Goal: Find specific page/section: Find specific page/section

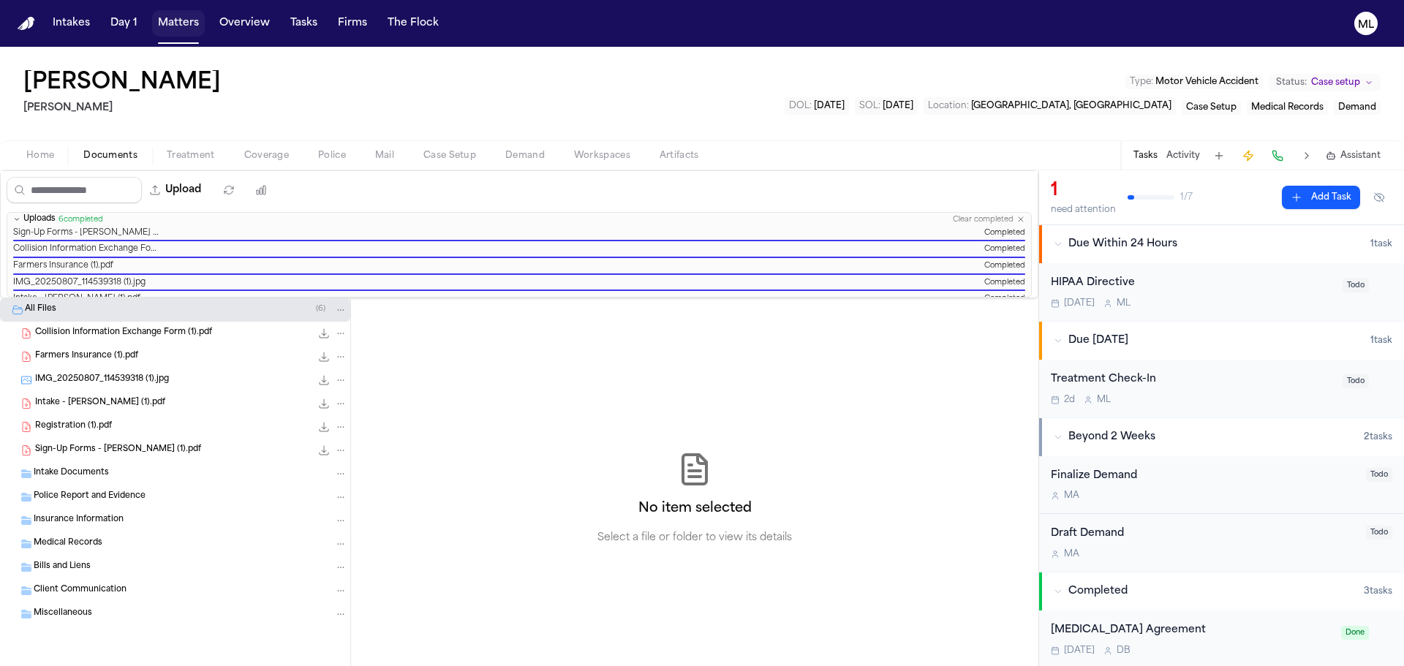
click at [169, 25] on button "Matters" at bounding box center [178, 23] width 53 height 26
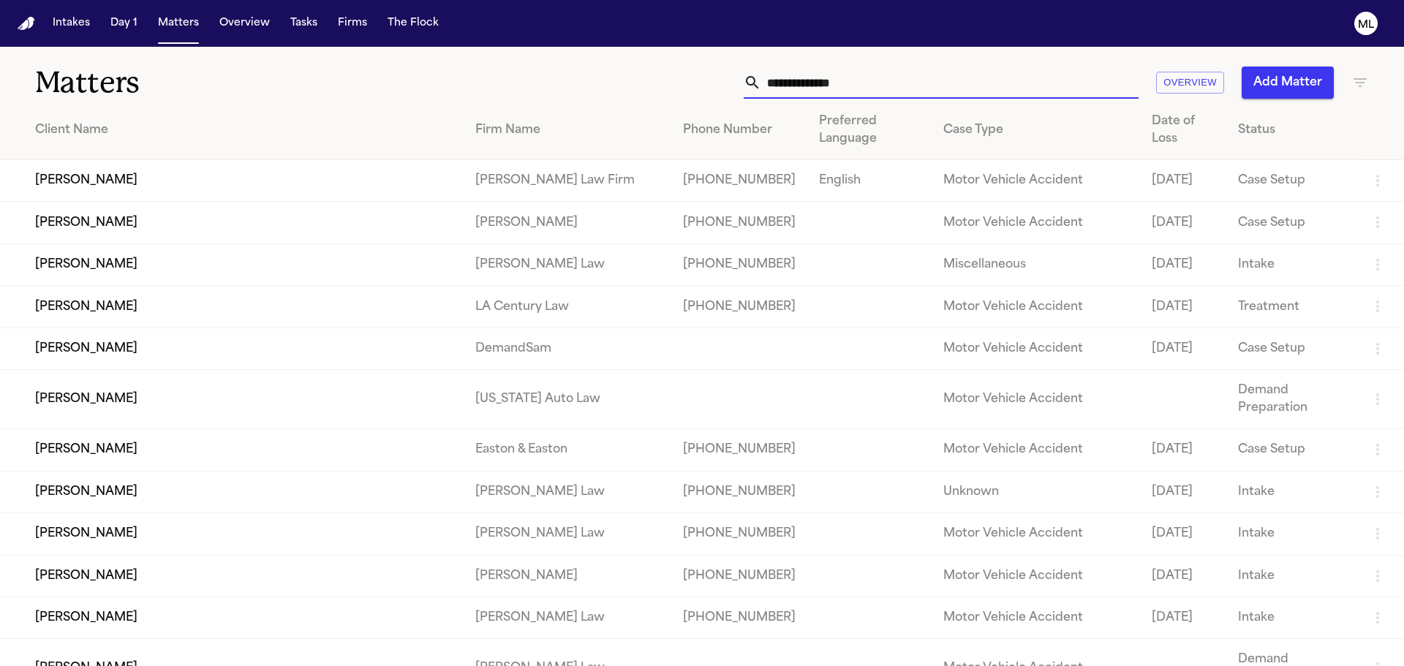
click at [822, 77] on input "text" at bounding box center [949, 83] width 377 height 32
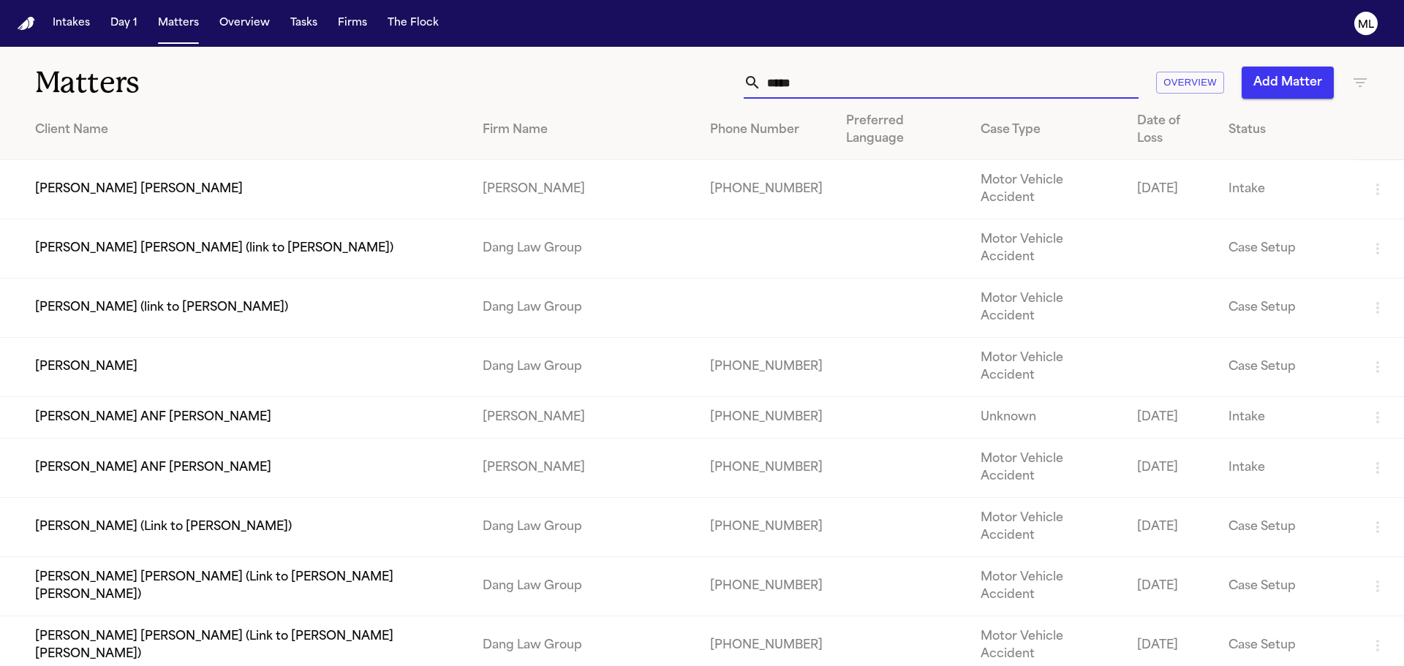
type input "*****"
click at [298, 160] on td "[PERSON_NAME] [PERSON_NAME]" at bounding box center [235, 189] width 471 height 59
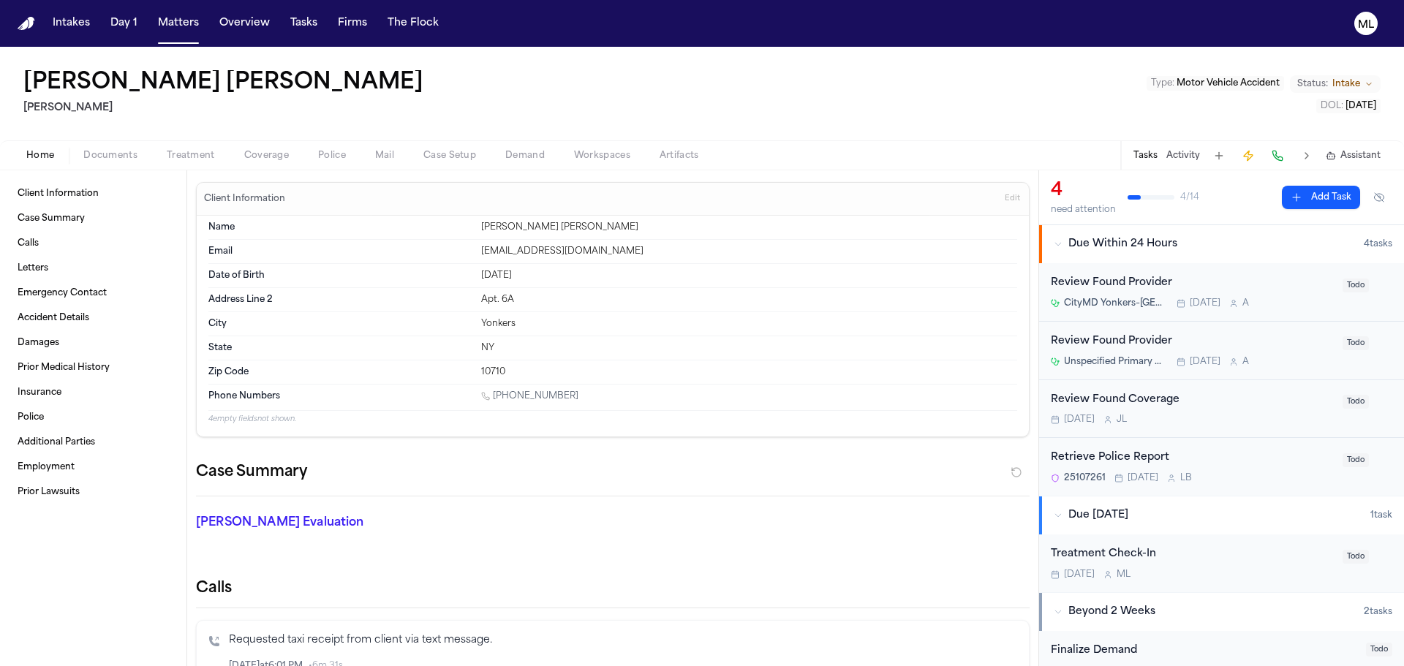
click at [110, 158] on span "Documents" at bounding box center [110, 156] width 54 height 12
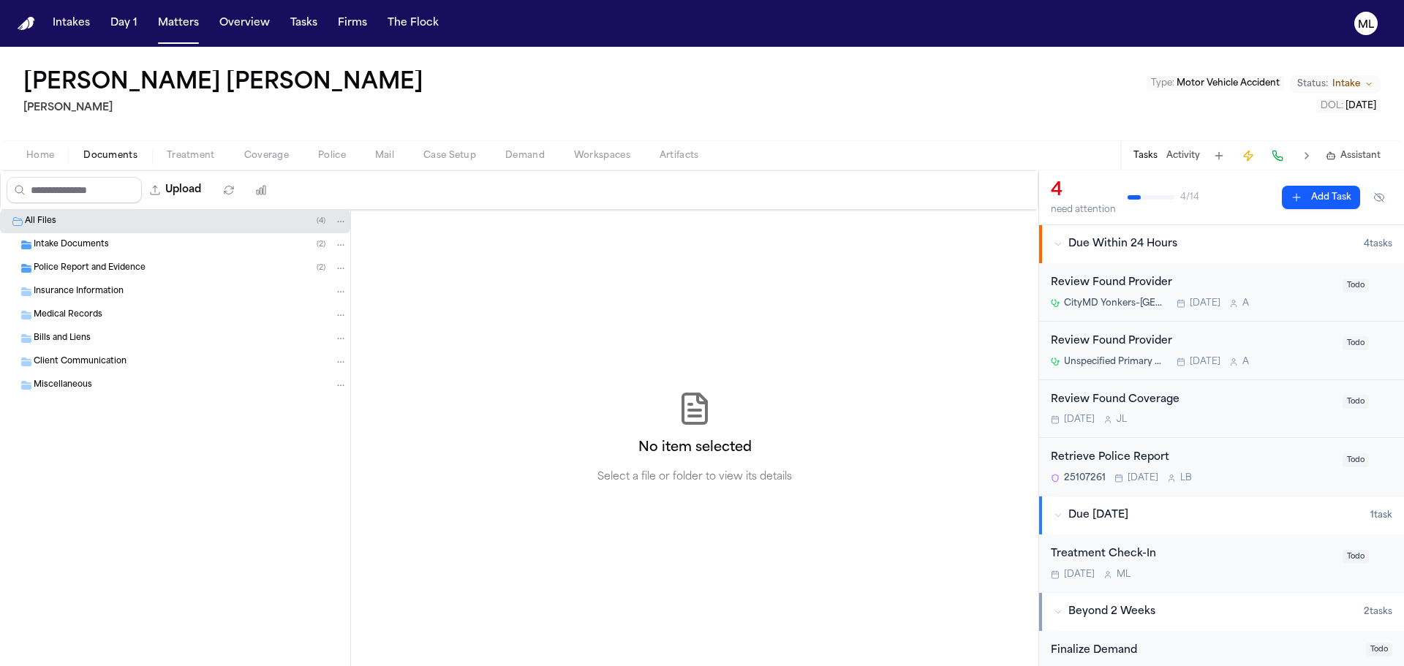
click at [99, 235] on div "Intake Documents ( 2 )" at bounding box center [175, 244] width 350 height 23
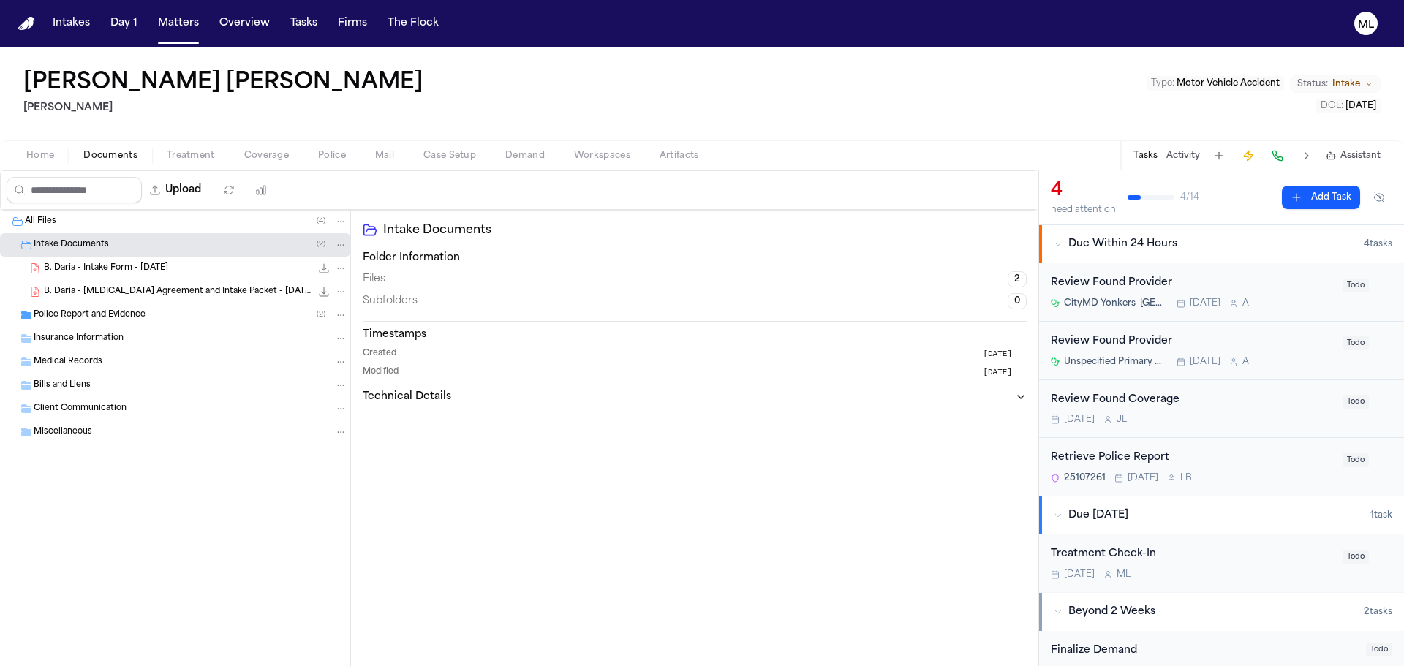
click at [129, 308] on div "Police Report and Evidence ( 2 )" at bounding box center [175, 314] width 350 height 23
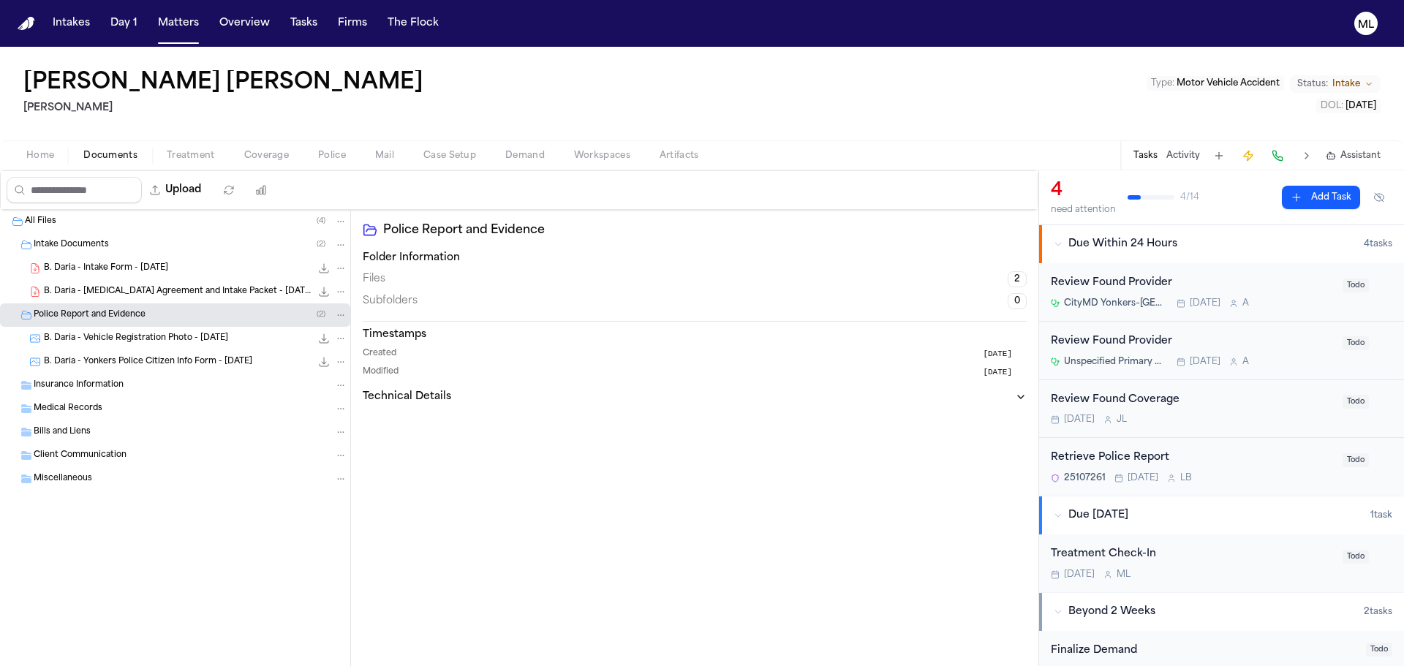
click at [146, 334] on span "B. Daria - Vehicle Registration Photo - [DATE]" at bounding box center [136, 339] width 184 height 12
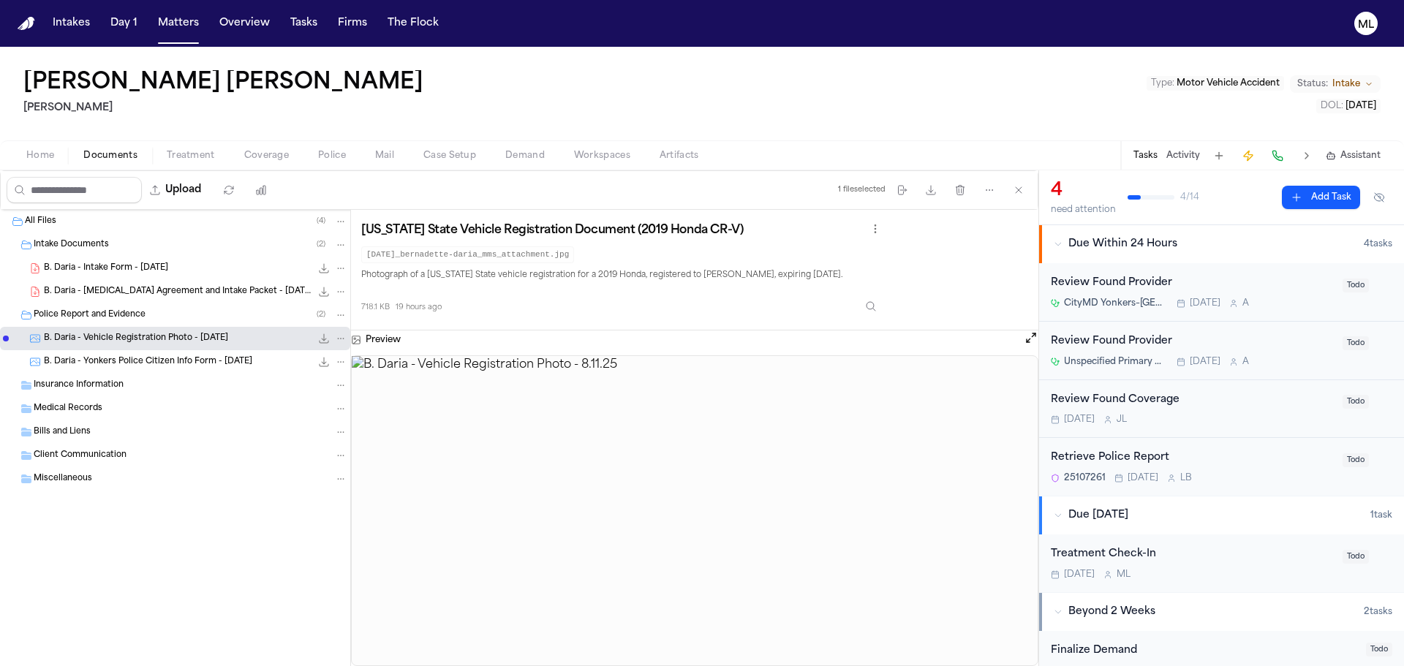
click at [1021, 338] on div "Preview" at bounding box center [694, 339] width 687 height 19
click at [1026, 337] on button "Open preview" at bounding box center [1030, 337] width 15 height 15
